Goal: Task Accomplishment & Management: Manage account settings

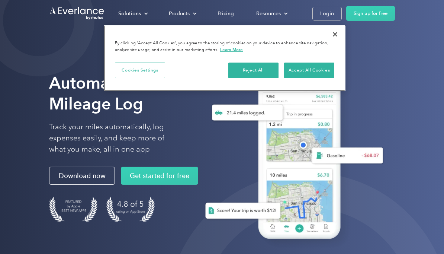
click at [333, 35] on button "Close" at bounding box center [335, 34] width 16 height 16
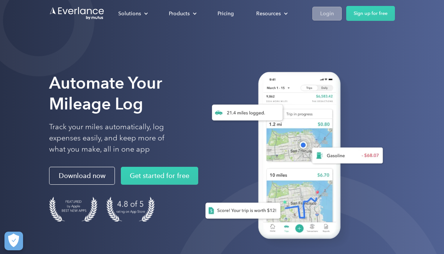
click at [329, 14] on div "Login" at bounding box center [327, 13] width 14 height 9
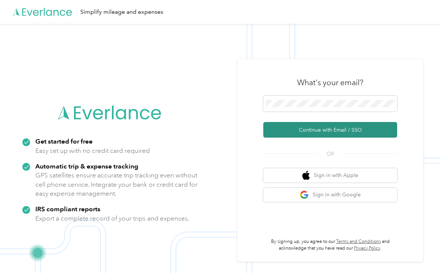
click at [377, 138] on button "Continue with Email / SSO" at bounding box center [330, 130] width 134 height 16
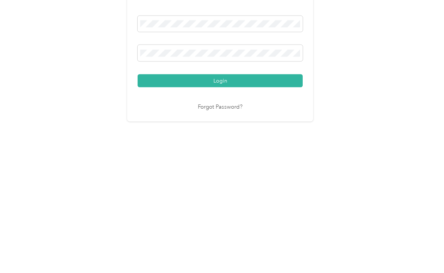
scroll to position [3, 0]
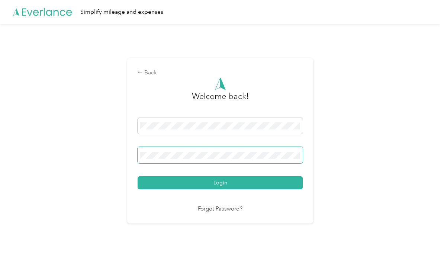
click at [222, 185] on button "Login" at bounding box center [220, 182] width 165 height 13
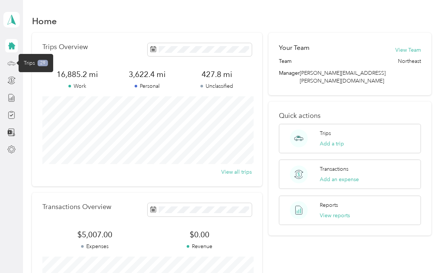
click at [9, 61] on icon at bounding box center [11, 63] width 8 height 8
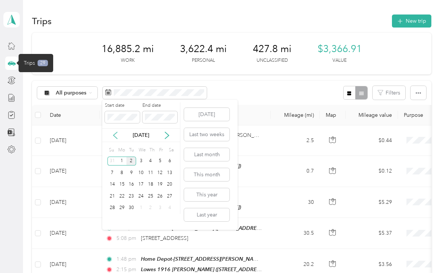
click at [114, 132] on icon at bounding box center [115, 135] width 4 height 7
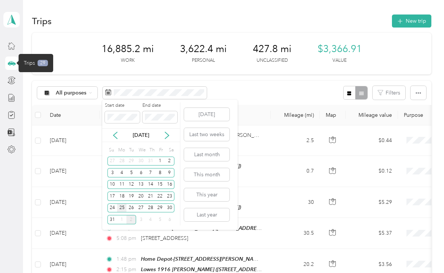
click at [121, 206] on div "25" at bounding box center [122, 207] width 10 height 9
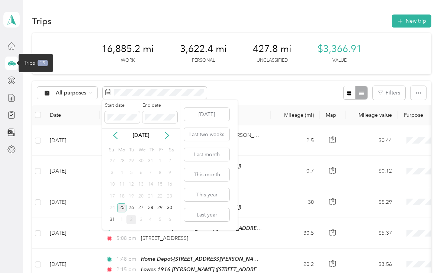
click at [123, 207] on div "25" at bounding box center [122, 207] width 10 height 9
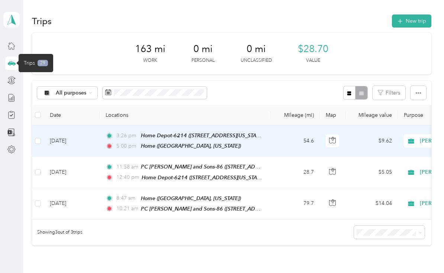
click at [193, 149] on td "3:26 pm Home Depot-6214 ([STREET_ADDRESS][US_STATE]) 5:00 pm Home ([GEOGRAPHIC_…" at bounding box center [185, 140] width 171 height 31
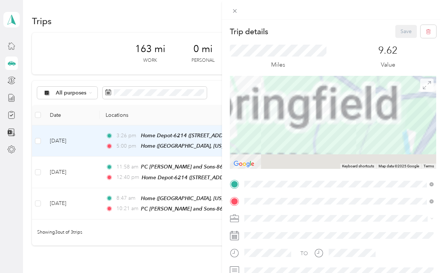
click at [427, 85] on icon at bounding box center [427, 85] width 8 height 8
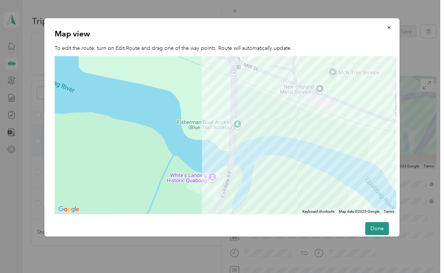
click at [383, 235] on button "Done" at bounding box center [377, 228] width 24 height 13
